Goal: Transaction & Acquisition: Purchase product/service

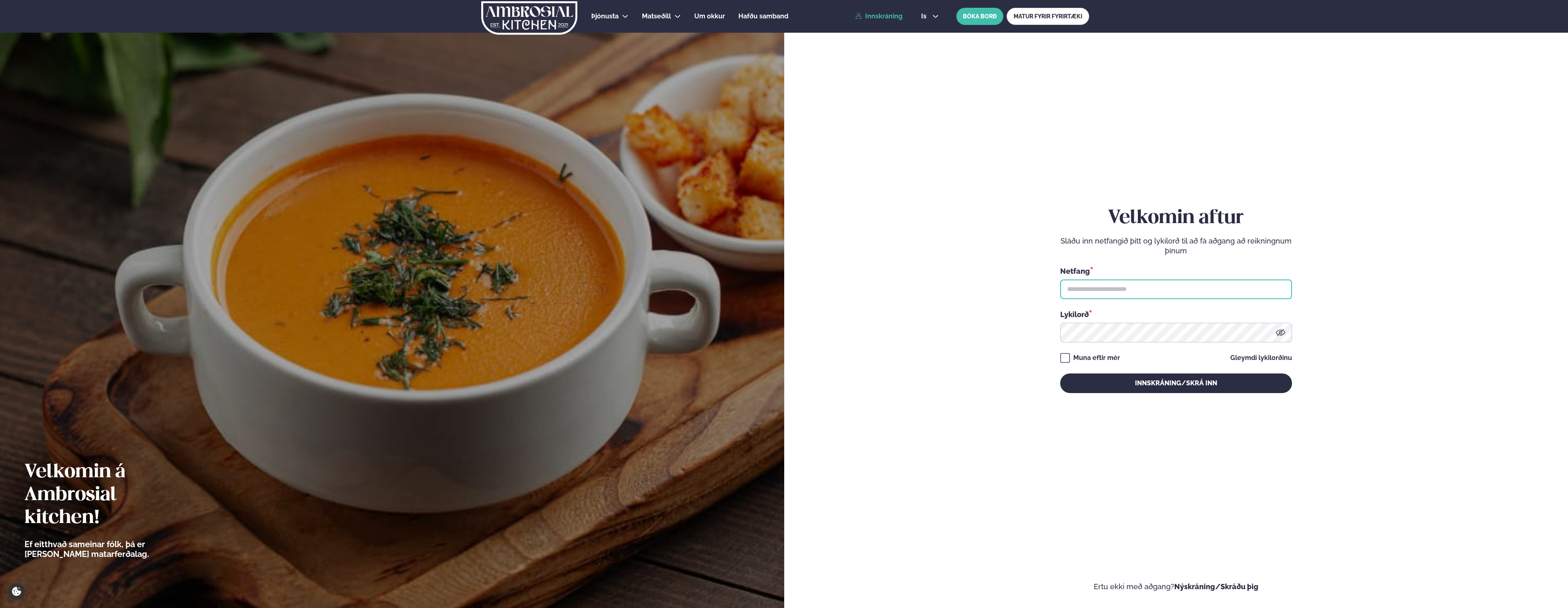
drag, startPoint x: 1111, startPoint y: 281, endPoint x: 1107, endPoint y: 294, distance: 13.6
click at [1111, 282] on input "text" at bounding box center [1176, 289] width 232 height 19
type input "**********"
click at [1060, 373] on button "Innskráning/Skrá inn" at bounding box center [1176, 382] width 232 height 19
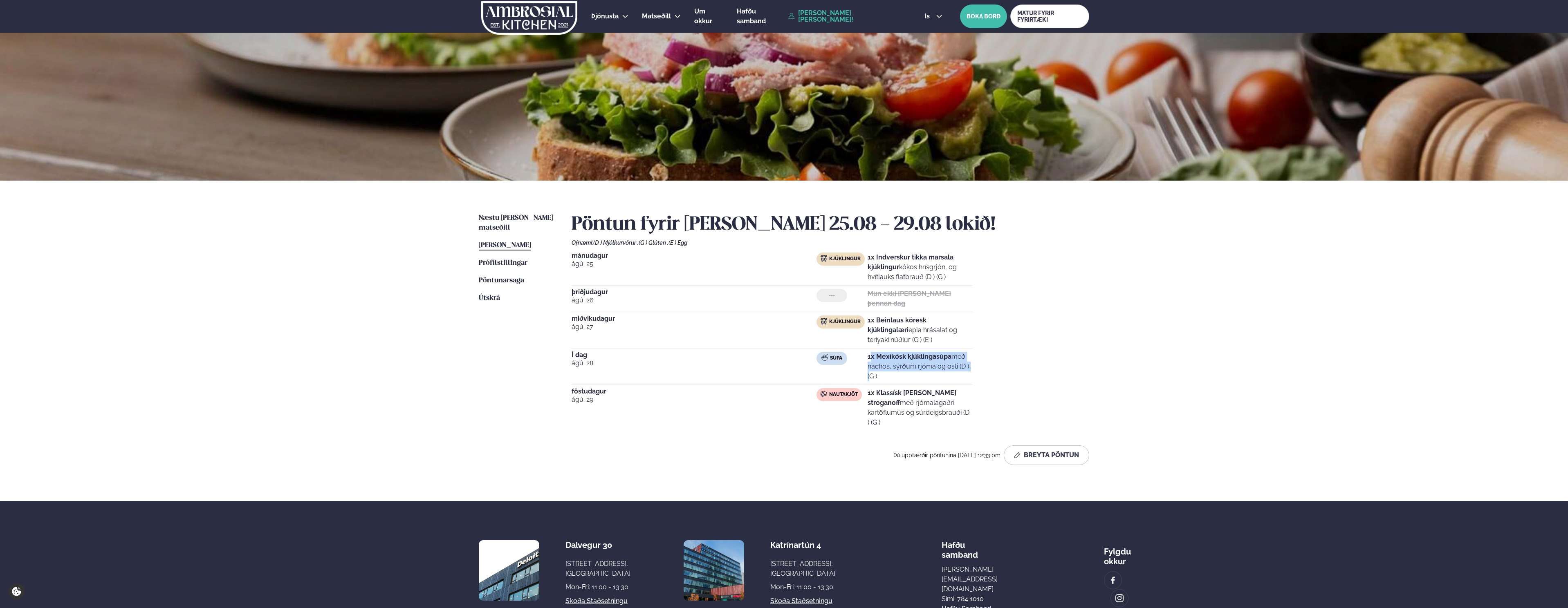
drag, startPoint x: 870, startPoint y: 352, endPoint x: 954, endPoint y: 364, distance: 84.9
click at [954, 364] on p "1x Mexíkósk kjúklingasúpa með nachos, sýrðum rjóma og osti (D ) (G )" at bounding box center [919, 366] width 104 height 29
drag, startPoint x: 876, startPoint y: 389, endPoint x: 913, endPoint y: 403, distance: 39.6
click at [912, 403] on p "1x Klassísk [PERSON_NAME] stroganoff með rjómalagaðri kartöflumús og súrdeigsbr…" at bounding box center [919, 407] width 104 height 39
click at [914, 409] on p "1x Klassísk [PERSON_NAME] stroganoff með rjómalagaðri kartöflumús og súrdeigsbr…" at bounding box center [919, 407] width 104 height 39
